Goal: Task Accomplishment & Management: Use online tool/utility

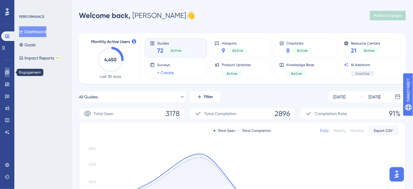
click at [8, 72] on icon at bounding box center [7, 72] width 4 height 4
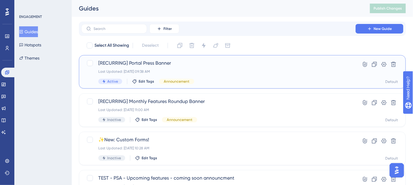
click at [237, 68] on div "[RECURRING] Portal Press Banner Last Updated: Sep 17 2025, 09:38 AM Active Edit…" at bounding box center [218, 71] width 240 height 25
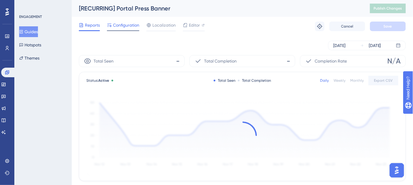
click at [123, 25] on span "Configuration" at bounding box center [126, 25] width 26 height 7
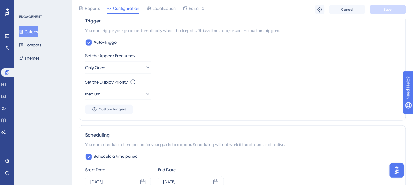
scroll to position [299, 0]
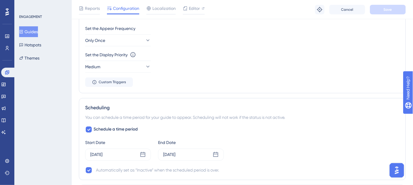
click at [33, 30] on button "Guides" at bounding box center [28, 31] width 19 height 11
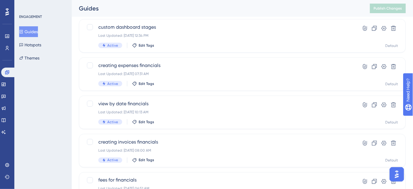
scroll to position [275, 0]
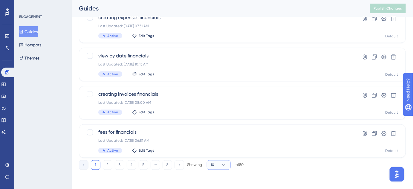
click at [219, 166] on button "10" at bounding box center [219, 165] width 24 height 10
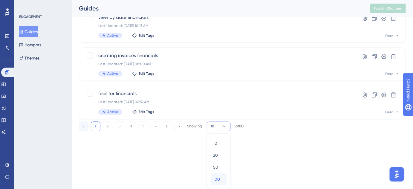
click at [219, 175] on div "100 100" at bounding box center [218, 179] width 11 height 12
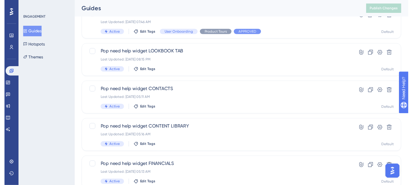
scroll to position [0, 0]
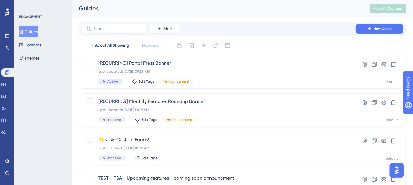
click at [255, 12] on div "Guides" at bounding box center [217, 8] width 276 height 8
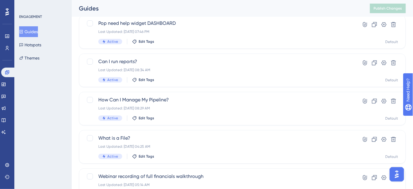
scroll to position [733, 0]
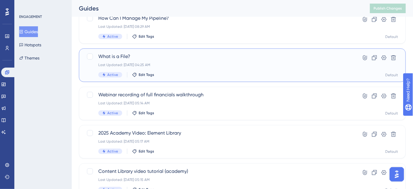
click at [126, 56] on span "What is a File?" at bounding box center [218, 56] width 240 height 7
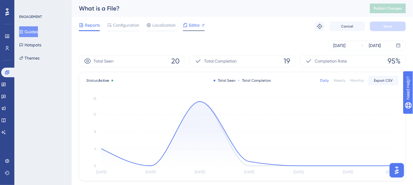
click at [196, 27] on span "Editor" at bounding box center [194, 25] width 11 height 7
click at [27, 31] on button "Guides" at bounding box center [28, 31] width 19 height 11
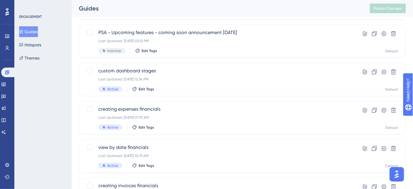
scroll to position [190, 0]
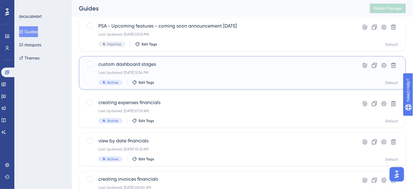
click at [161, 72] on div "Last Updated: Aug 09 2025, 12:34 PM" at bounding box center [218, 72] width 240 height 5
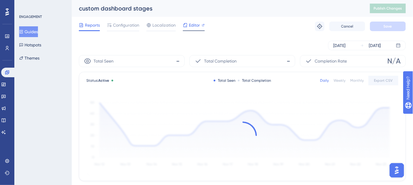
click at [191, 25] on span "Editor" at bounding box center [194, 25] width 11 height 7
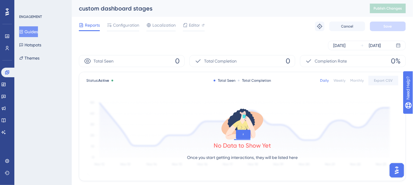
click at [35, 29] on button "Guides" at bounding box center [28, 31] width 19 height 11
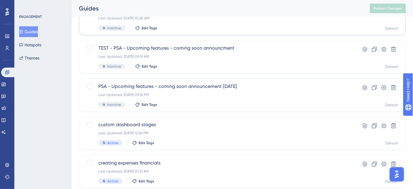
scroll to position [163, 0]
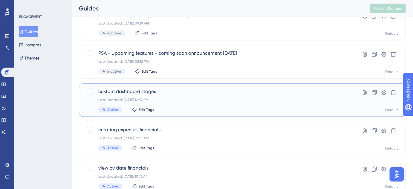
click at [187, 93] on span "custom dashboard stages" at bounding box center [218, 91] width 240 height 7
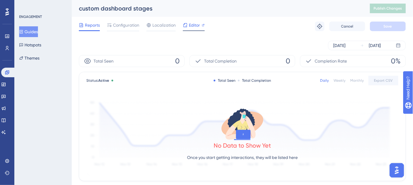
click at [194, 26] on span "Editor" at bounding box center [194, 25] width 11 height 7
click at [125, 27] on span "Configuration" at bounding box center [126, 25] width 26 height 7
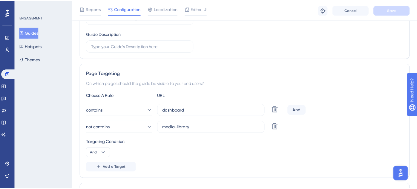
scroll to position [163, 0]
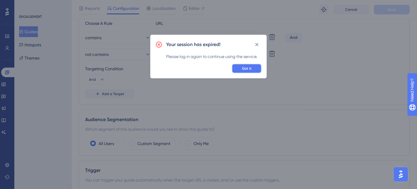
click at [249, 67] on span "Got it" at bounding box center [247, 68] width 10 height 5
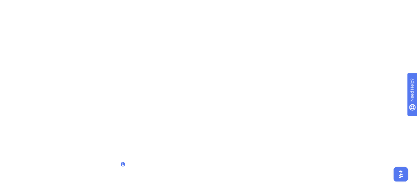
scroll to position [0, 0]
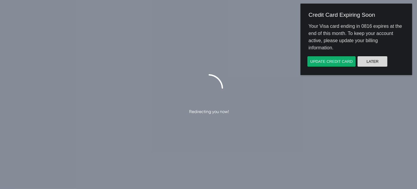
click at [373, 61] on button "Later" at bounding box center [372, 61] width 30 height 11
